Goal: Information Seeking & Learning: Learn about a topic

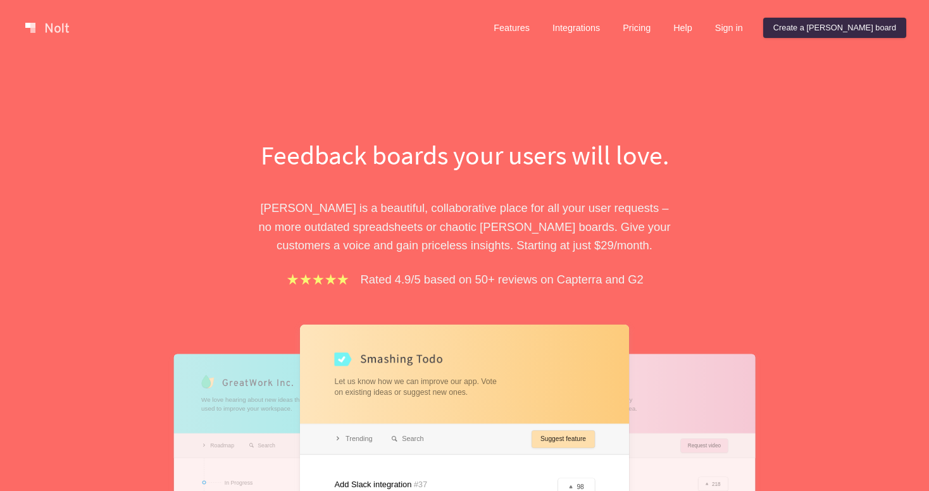
click at [769, 13] on div "Features Integrations Pricing Help Sign in Create a Nolt board Menu" at bounding box center [464, 28] width 929 height 56
click at [753, 25] on link "Sign in" at bounding box center [729, 28] width 48 height 20
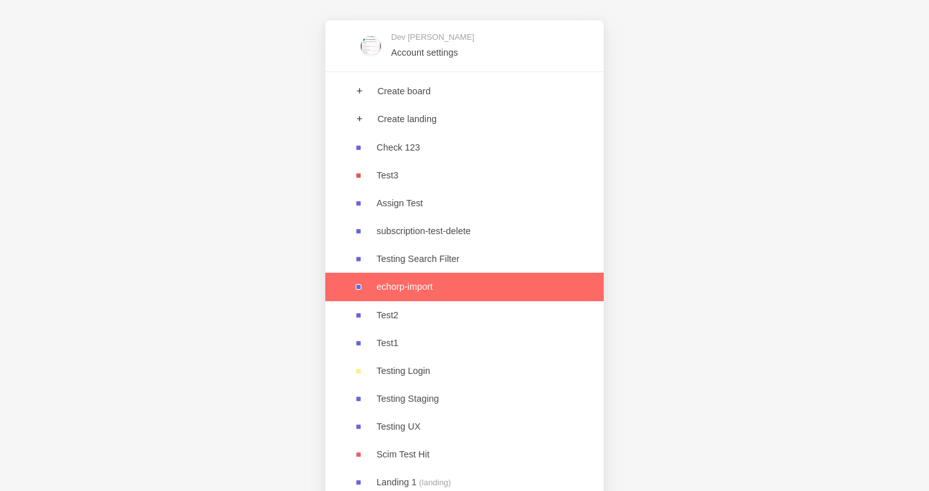
click at [426, 285] on link at bounding box center [464, 287] width 278 height 28
